Goal: Entertainment & Leisure: Consume media (video, audio)

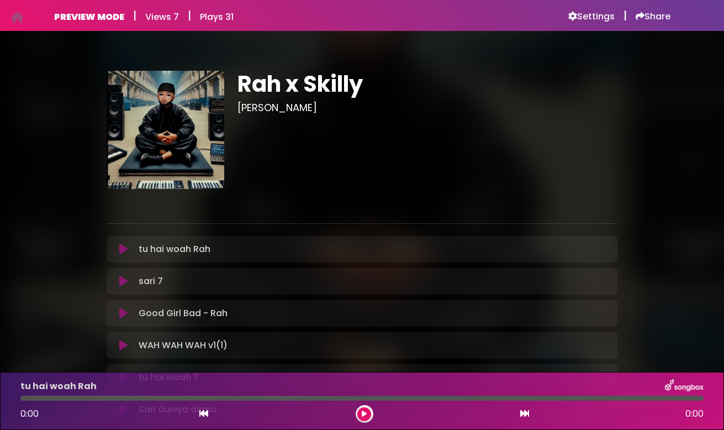
scroll to position [115, 0]
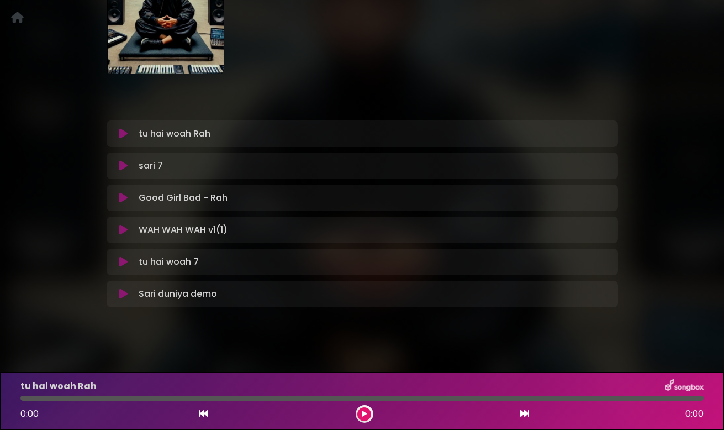
click at [128, 137] on button at bounding box center [123, 133] width 21 height 11
click at [123, 134] on icon at bounding box center [123, 133] width 8 height 11
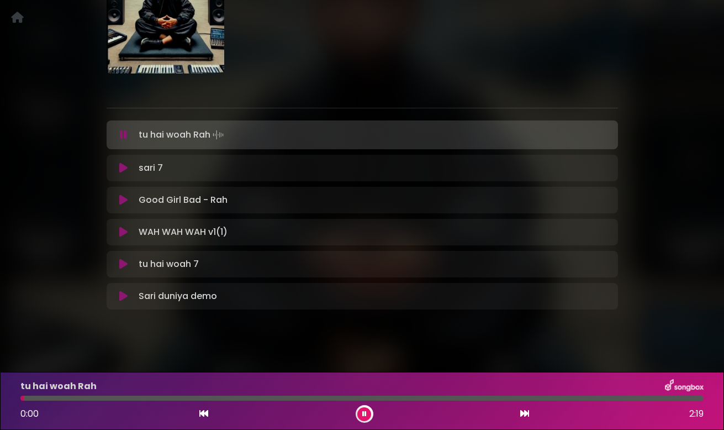
click at [123, 134] on icon at bounding box center [123, 134] width 7 height 11
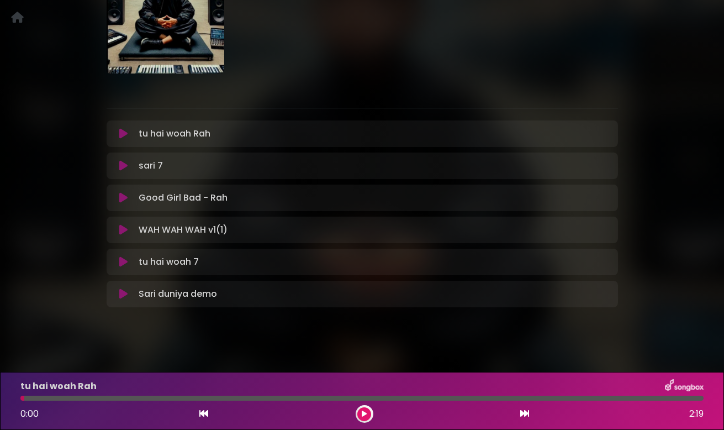
click at [123, 266] on icon at bounding box center [123, 261] width 8 height 11
click at [122, 261] on icon at bounding box center [123, 261] width 8 height 11
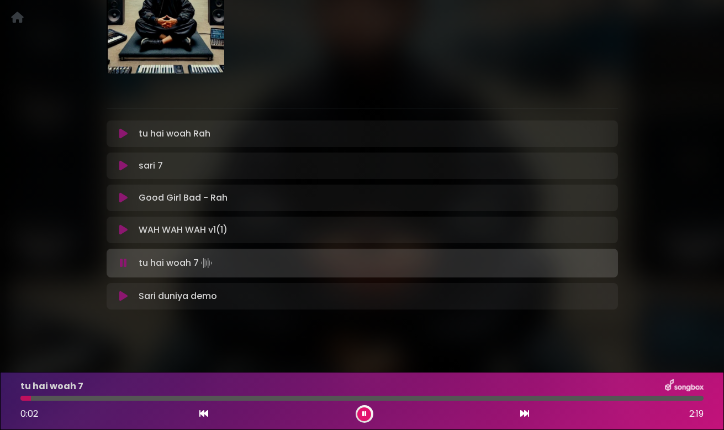
click at [122, 261] on icon at bounding box center [123, 262] width 7 height 11
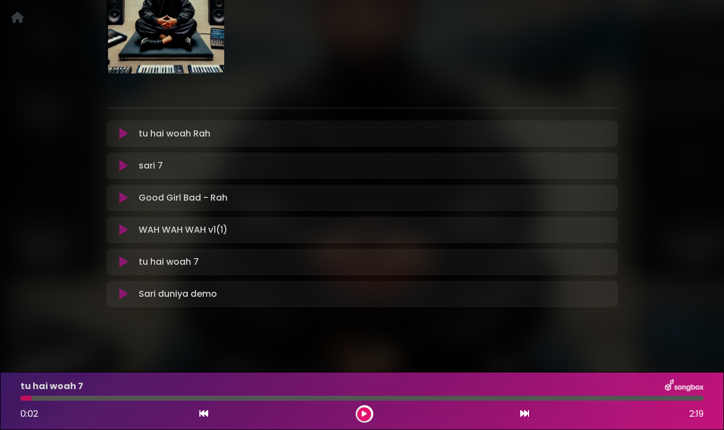
drag, startPoint x: 27, startPoint y: 399, endPoint x: 15, endPoint y: 400, distance: 11.7
click at [15, 400] on div at bounding box center [362, 397] width 696 height 5
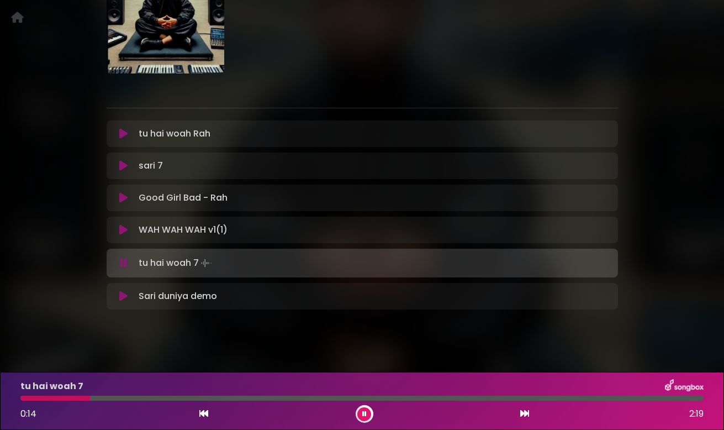
click at [123, 263] on icon at bounding box center [123, 262] width 7 height 11
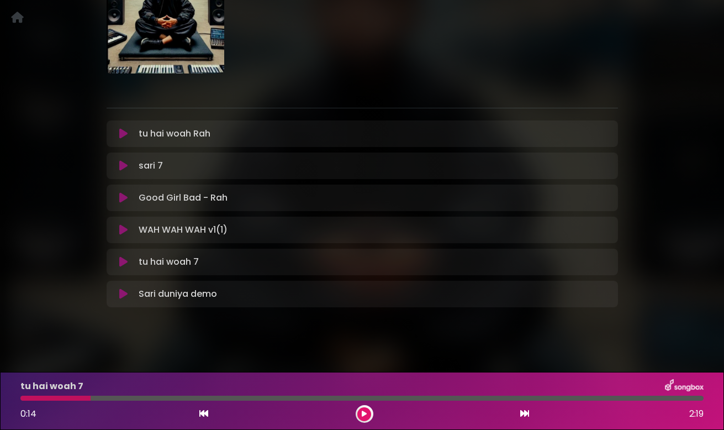
click at [119, 136] on icon at bounding box center [123, 133] width 8 height 11
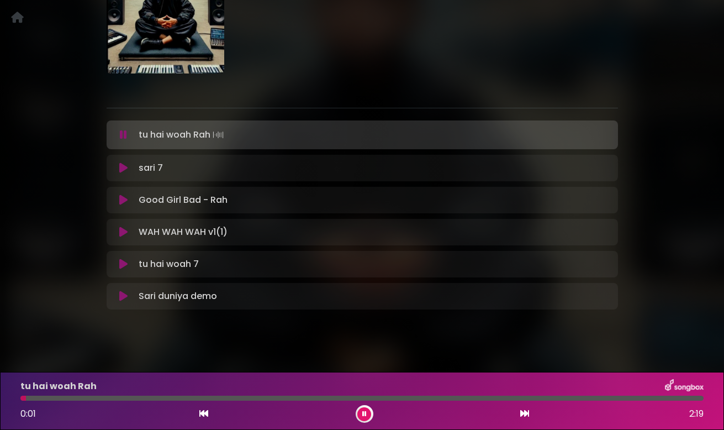
click at [48, 392] on p "tu hai woah Rah" at bounding box center [58, 385] width 76 height 13
click at [49, 397] on div at bounding box center [361, 397] width 683 height 5
click at [121, 137] on icon at bounding box center [123, 134] width 7 height 11
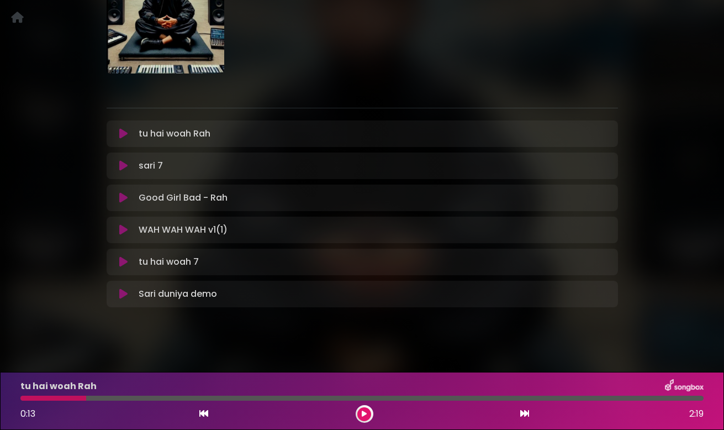
click at [119, 260] on icon at bounding box center [123, 261] width 8 height 11
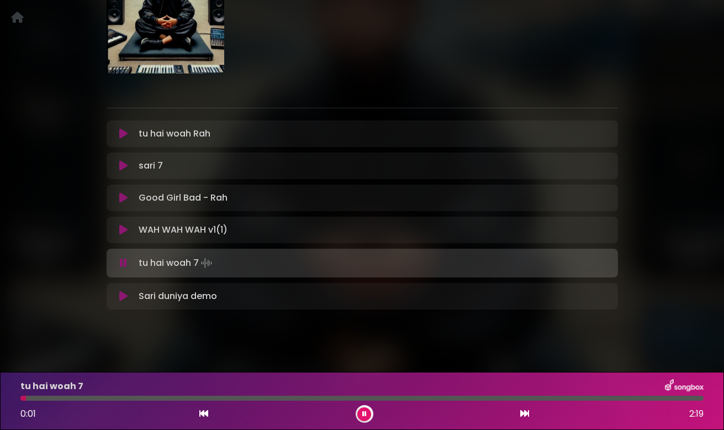
click at [55, 399] on div at bounding box center [361, 397] width 683 height 5
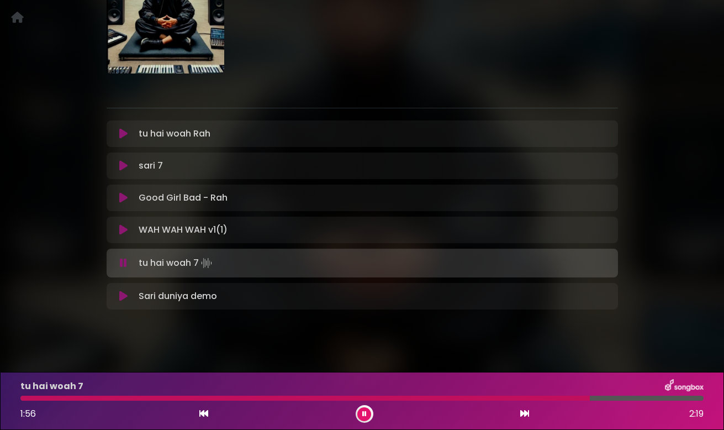
click at [122, 260] on icon at bounding box center [123, 262] width 7 height 11
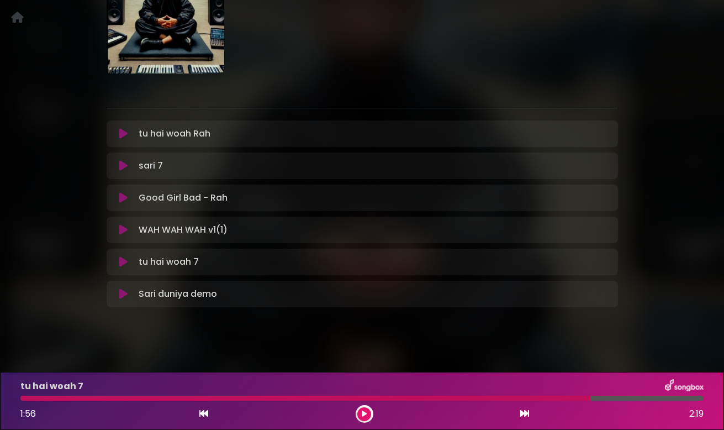
click at [123, 298] on icon at bounding box center [123, 293] width 8 height 11
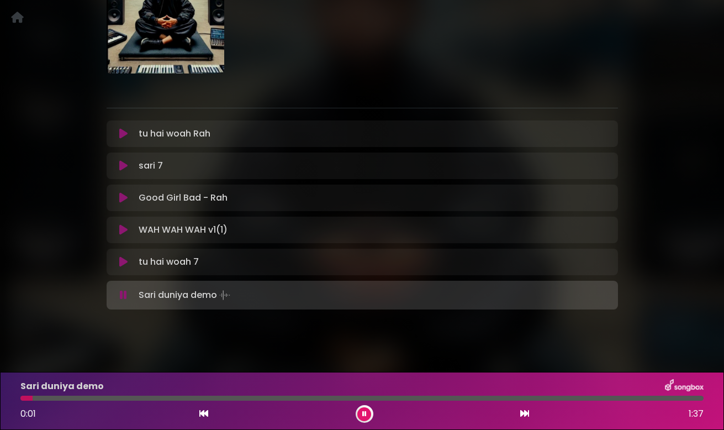
click at [62, 399] on div at bounding box center [361, 397] width 683 height 5
click at [121, 295] on icon at bounding box center [123, 294] width 7 height 11
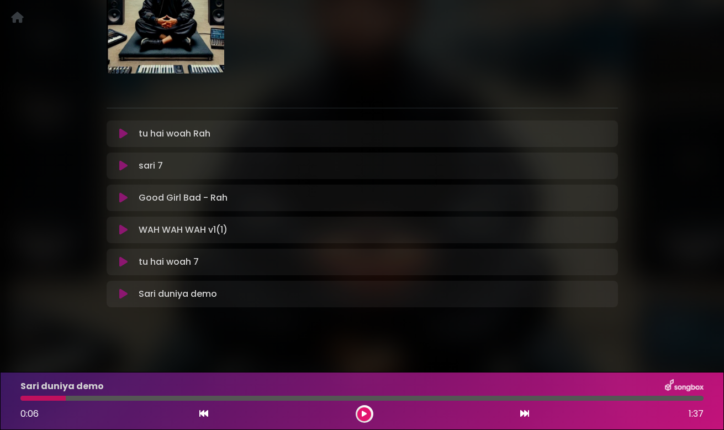
click at [123, 161] on icon at bounding box center [123, 165] width 8 height 11
click at [125, 165] on icon at bounding box center [123, 165] width 8 height 11
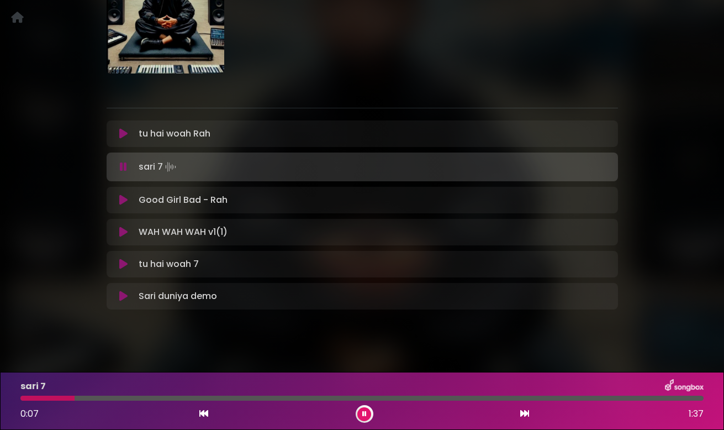
click at [93, 397] on div at bounding box center [361, 397] width 683 height 5
click at [62, 398] on div at bounding box center [361, 397] width 683 height 5
click at [101, 395] on div at bounding box center [361, 397] width 683 height 5
click at [123, 169] on icon at bounding box center [123, 166] width 7 height 11
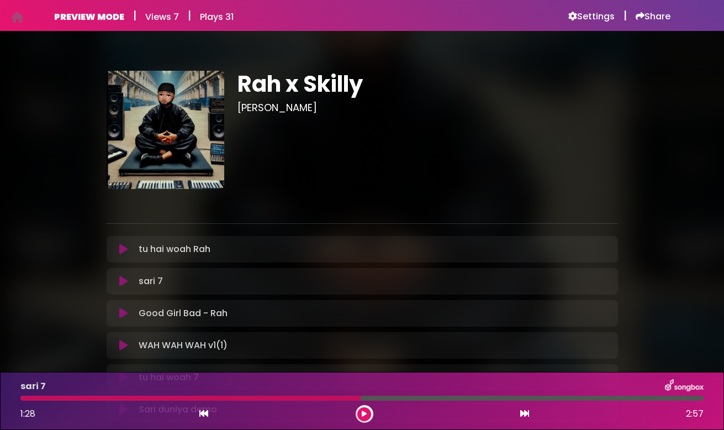
scroll to position [0, 0]
click at [595, 16] on h6 "Settings" at bounding box center [591, 16] width 46 height 11
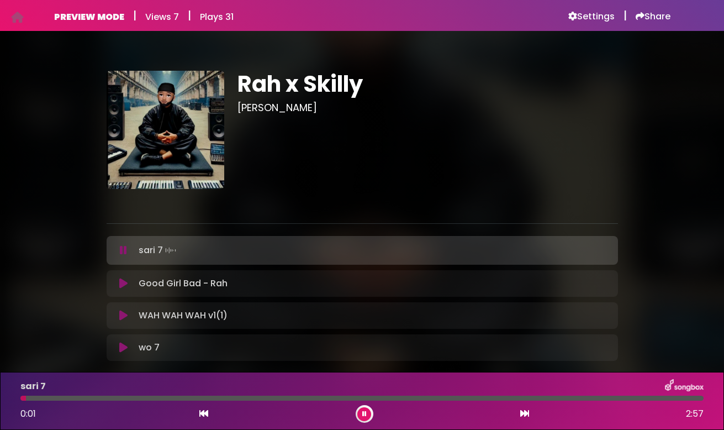
scroll to position [57, 0]
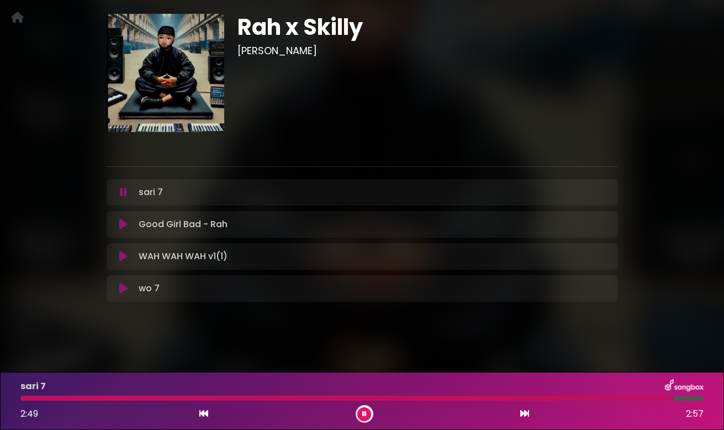
click at [125, 225] on icon at bounding box center [123, 224] width 8 height 11
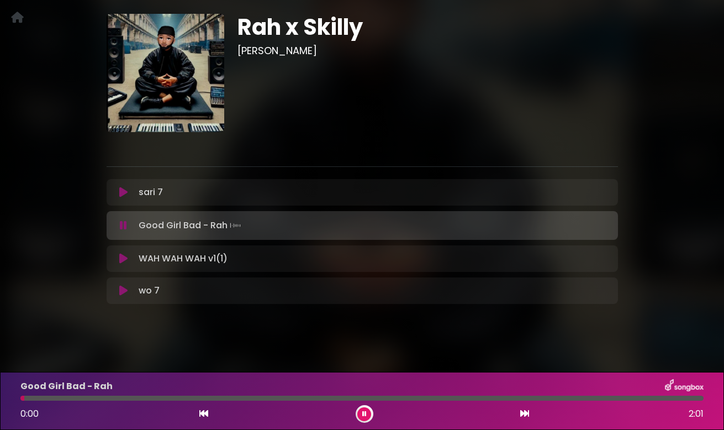
click at [125, 225] on icon at bounding box center [123, 225] width 7 height 11
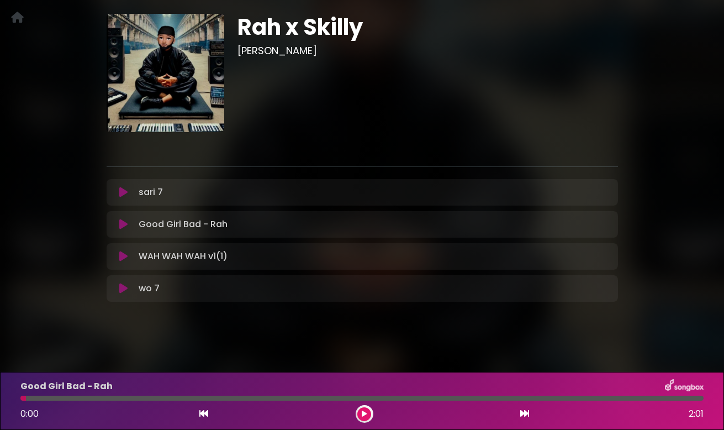
click at [123, 288] on icon at bounding box center [123, 288] width 8 height 11
